Goal: Communication & Community: Answer question/provide support

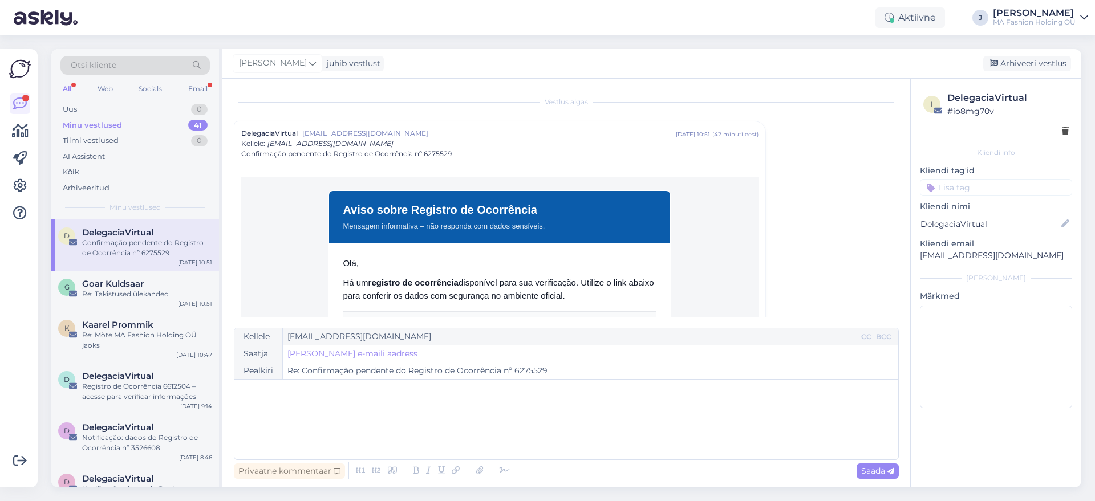
click at [189, 87] on div "Email" at bounding box center [198, 89] width 24 height 15
click at [154, 108] on div "Uus 1" at bounding box center [134, 110] width 149 height 16
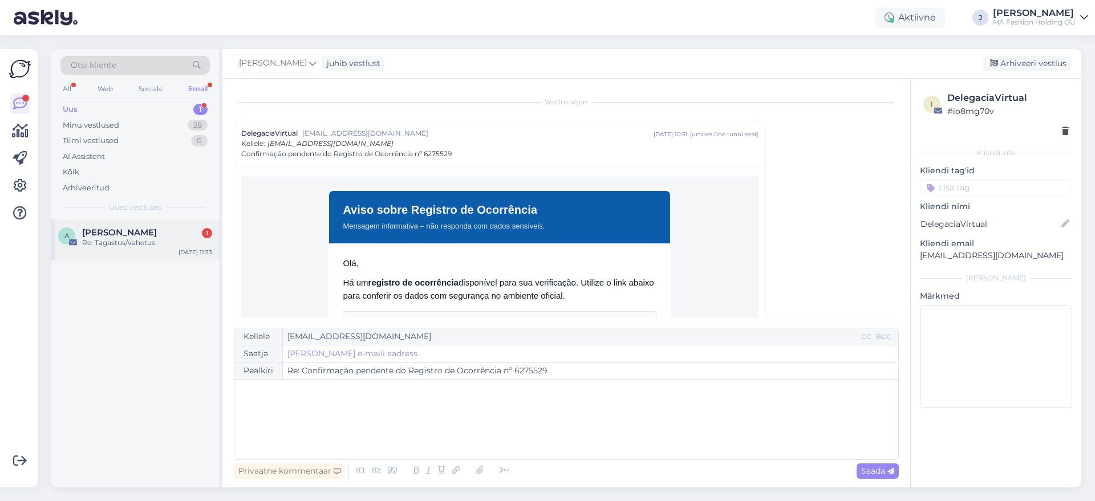
click at [144, 258] on div "A [PERSON_NAME] 1 Re: Tagastus/vahetus [DATE] 11:33" at bounding box center [135, 240] width 168 height 41
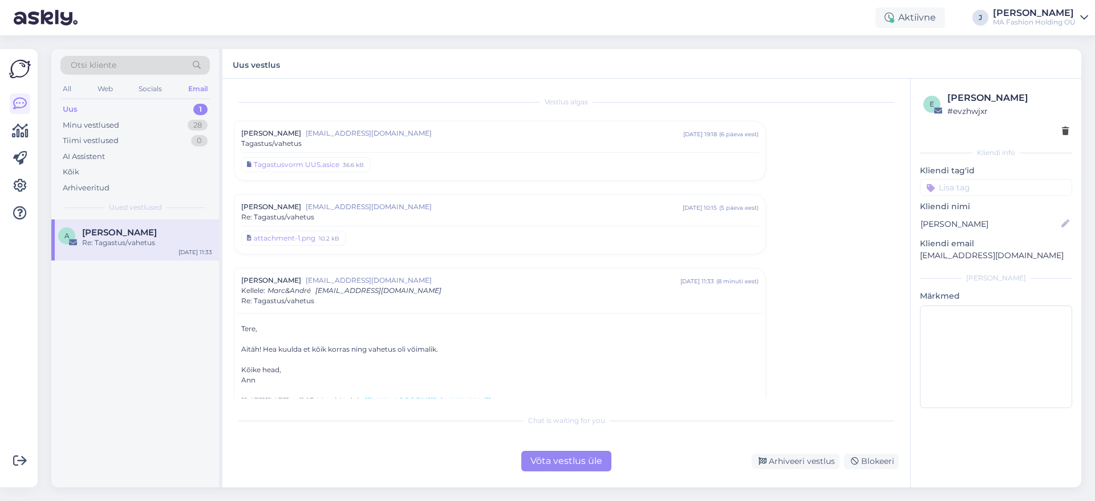
drag, startPoint x: 564, startPoint y: 473, endPoint x: 557, endPoint y: 463, distance: 12.7
click at [558, 464] on div "Vestlus algas [PERSON_NAME] [EMAIL_ADDRESS][DOMAIN_NAME] [DATE] 19:18 ( 6 päeva…" at bounding box center [566, 283] width 688 height 409
click at [557, 463] on div "Võta vestlus üle" at bounding box center [566, 461] width 90 height 21
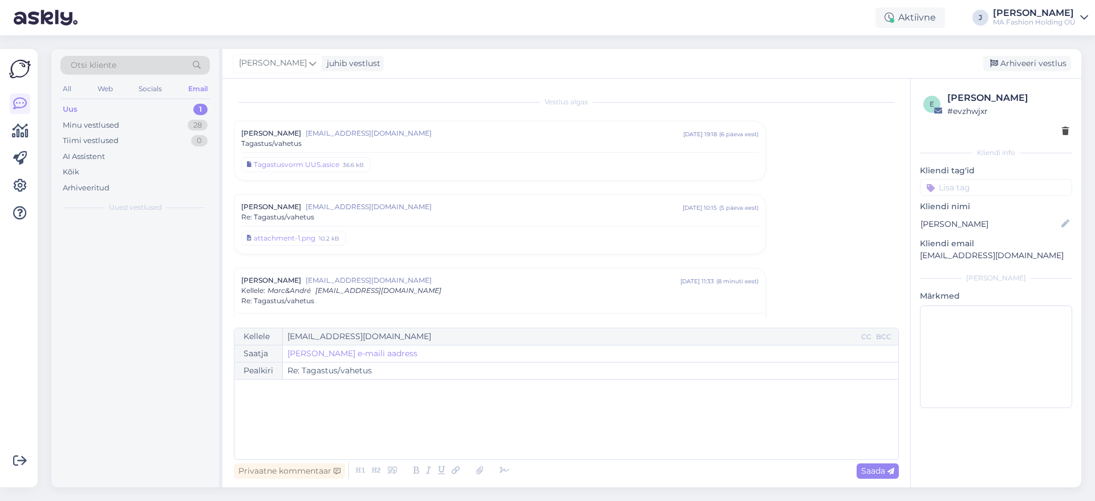
scroll to position [178, 0]
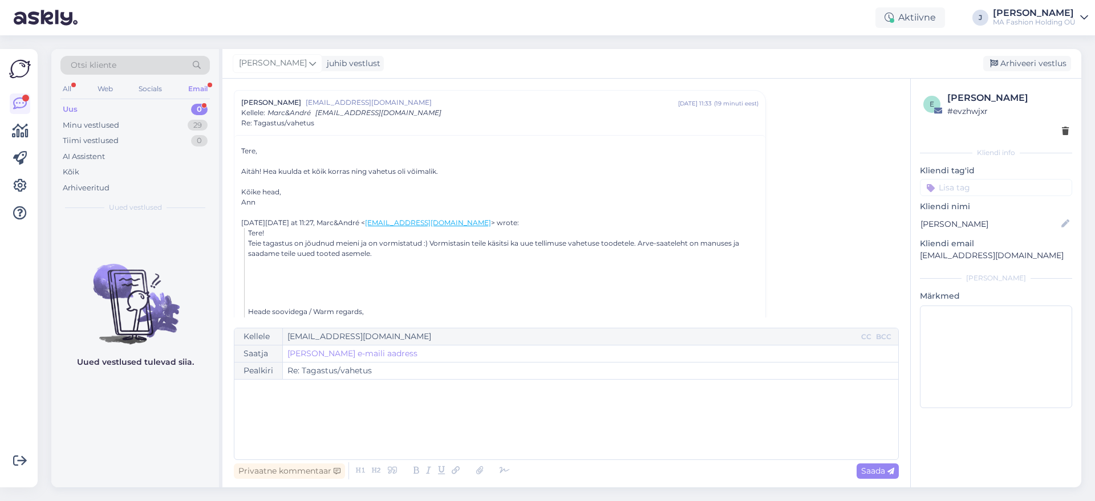
click at [187, 100] on div "Otsi kliente All Web Socials Email Uus 0 Minu vestlused 29 Tiimi vestlused 0 AI…" at bounding box center [135, 134] width 168 height 171
click at [197, 108] on div "0" at bounding box center [199, 109] width 17 height 11
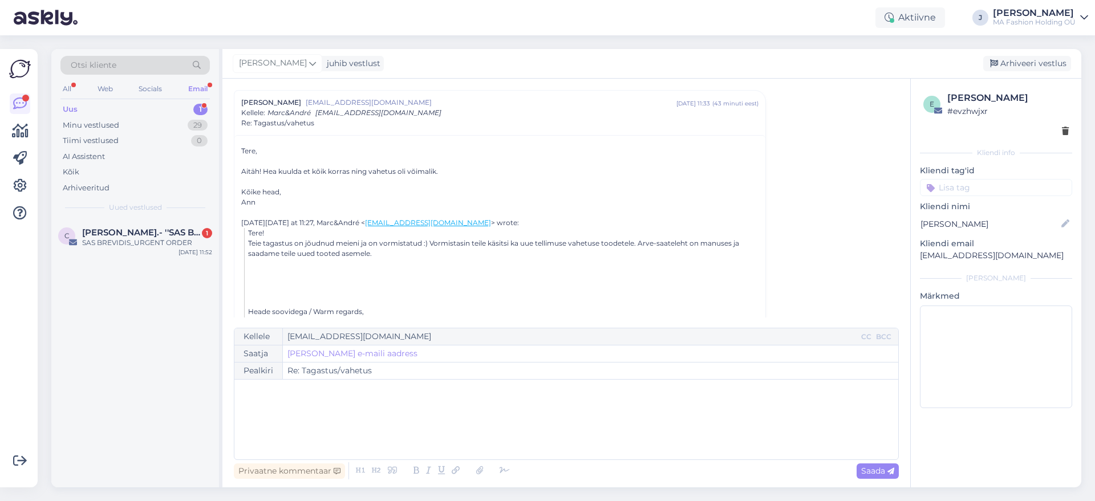
click at [185, 217] on div "Otsi kliente All Web Socials Email Uus 1 Minu vestlused 29 Tiimi vestlused 0 AI…" at bounding box center [135, 134] width 168 height 171
click at [188, 242] on div "SAS BREVIDIS_URGENT ORDER" at bounding box center [147, 243] width 130 height 10
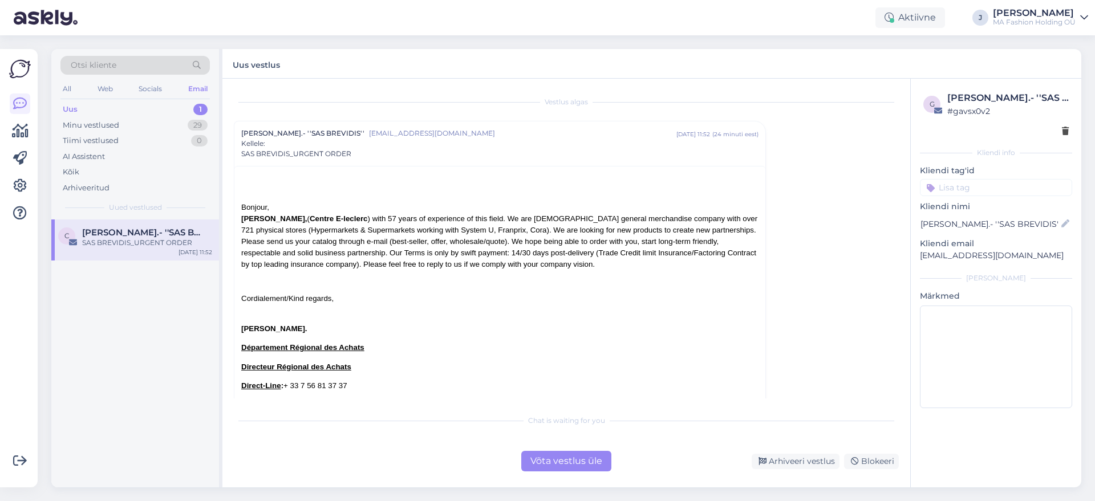
click at [610, 457] on div "Võta vestlus üle" at bounding box center [566, 461] width 90 height 21
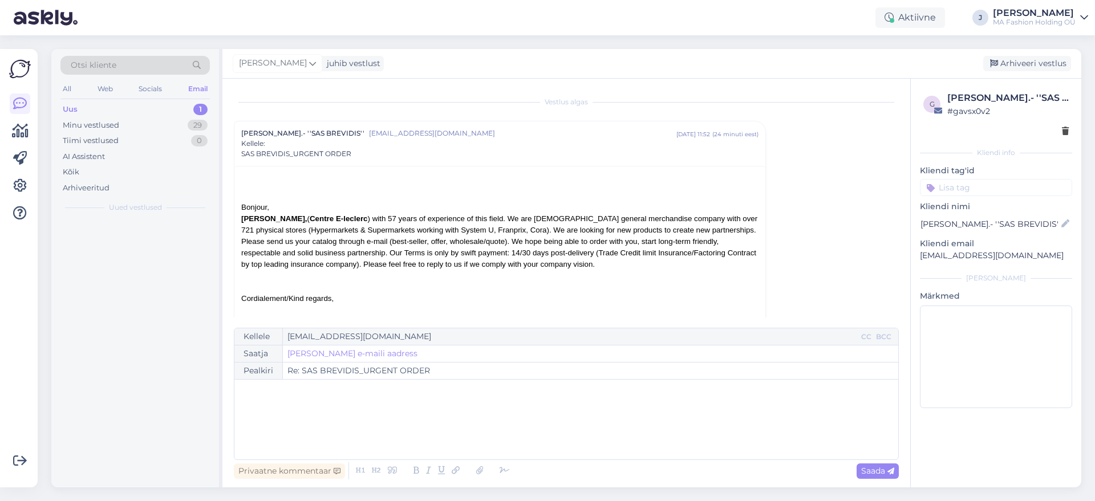
scroll to position [31, 0]
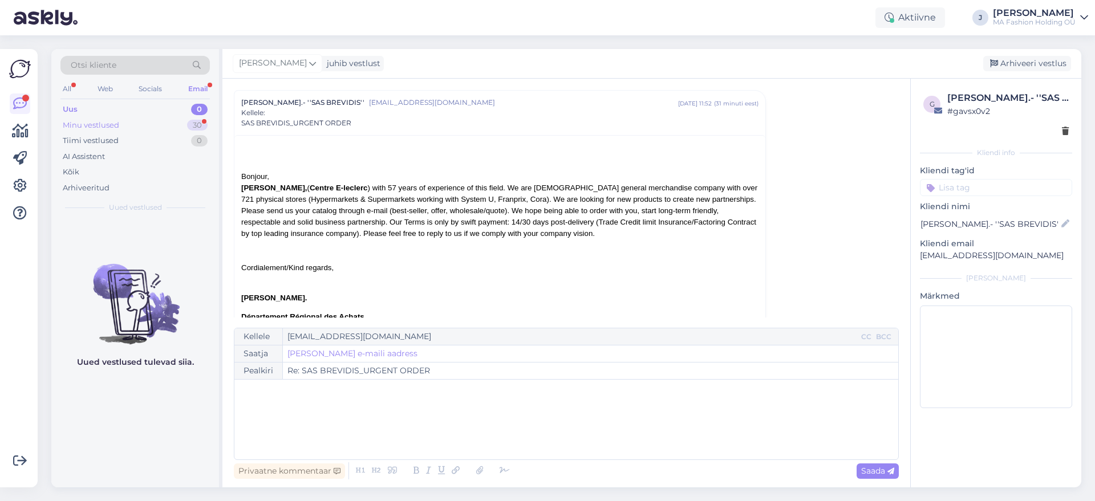
click at [147, 128] on div "Minu vestlused 30" at bounding box center [134, 126] width 149 height 16
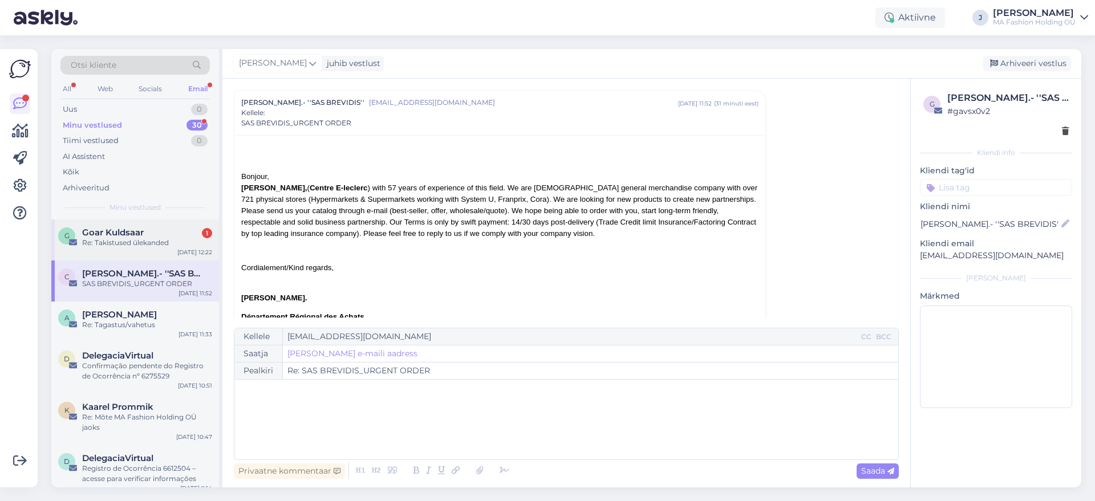
click at [153, 222] on div "G Goar Kuldsaar 1 Re: Takistused ülekanded [DATE] 12:22" at bounding box center [135, 240] width 168 height 41
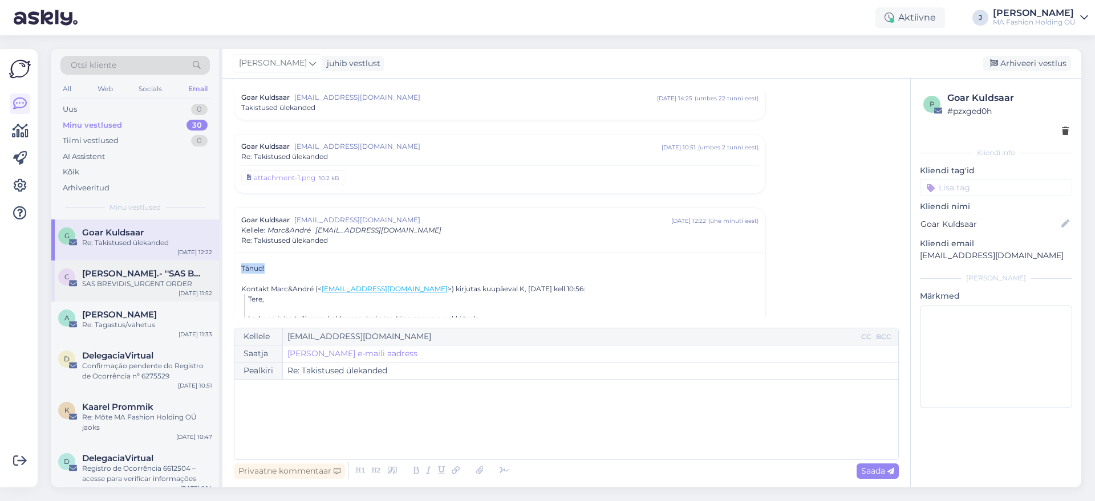
drag, startPoint x: 286, startPoint y: 270, endPoint x: 213, endPoint y: 262, distance: 72.9
click at [218, 261] on div "Otsi kliente All Web Socials Email Uus 0 Minu vestlused 30 Tiimi vestlused 0 AI…" at bounding box center [566, 268] width 1030 height 439
click at [100, 264] on div "C [PERSON_NAME].- ''SAS BREVIDIS'' SAS BREVIDIS_URGENT ORDER [DATE] 11:52" at bounding box center [135, 281] width 168 height 41
